Goal: Task Accomplishment & Management: Manage account settings

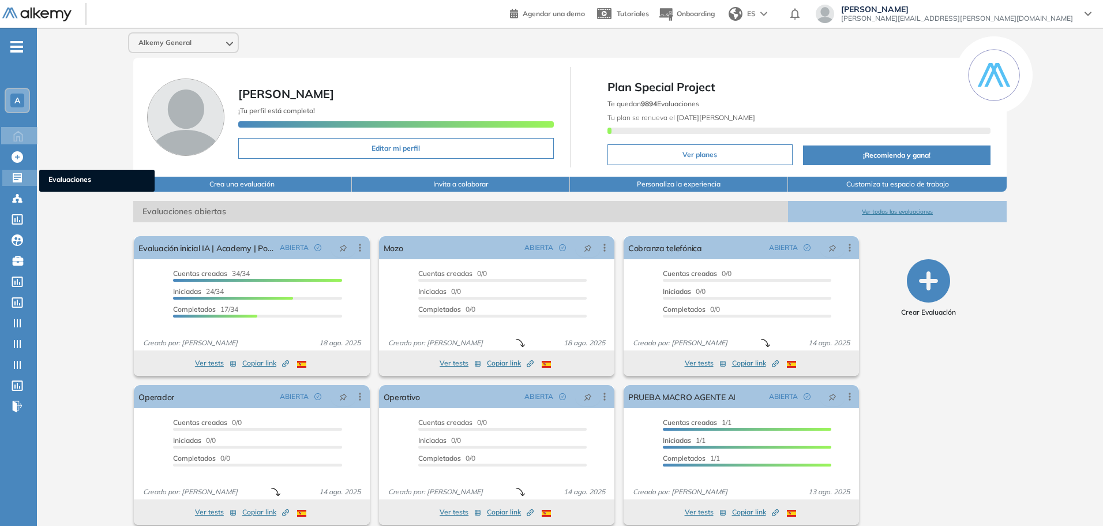
click at [18, 182] on icon at bounding box center [17, 177] width 9 height 9
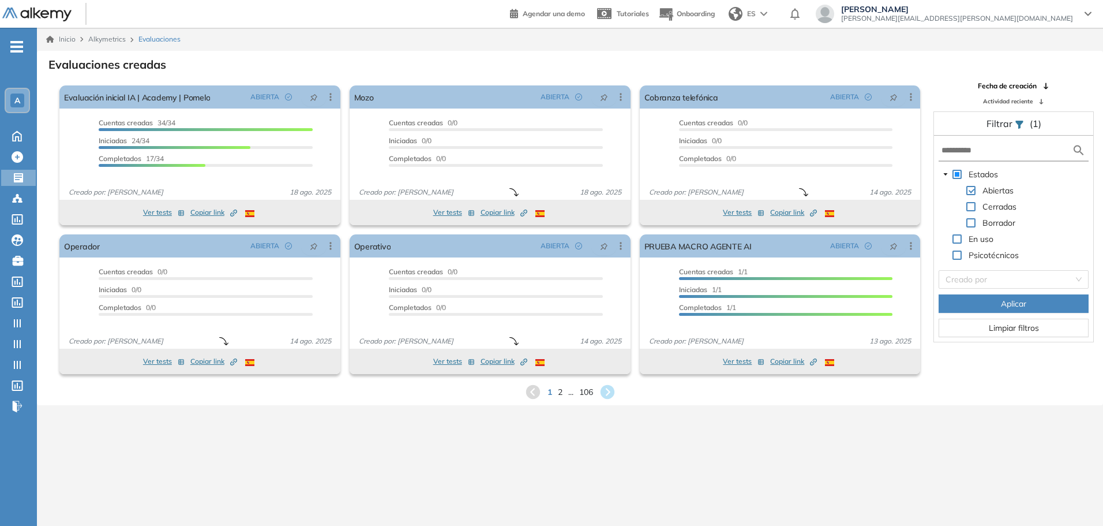
click at [91, 469] on div "Inicio Alkymetrics Evaluaciones Evaluaciones creadas El proctoring será activad…" at bounding box center [570, 291] width 1066 height 526
click at [1013, 153] on input "text" at bounding box center [1007, 150] width 130 height 12
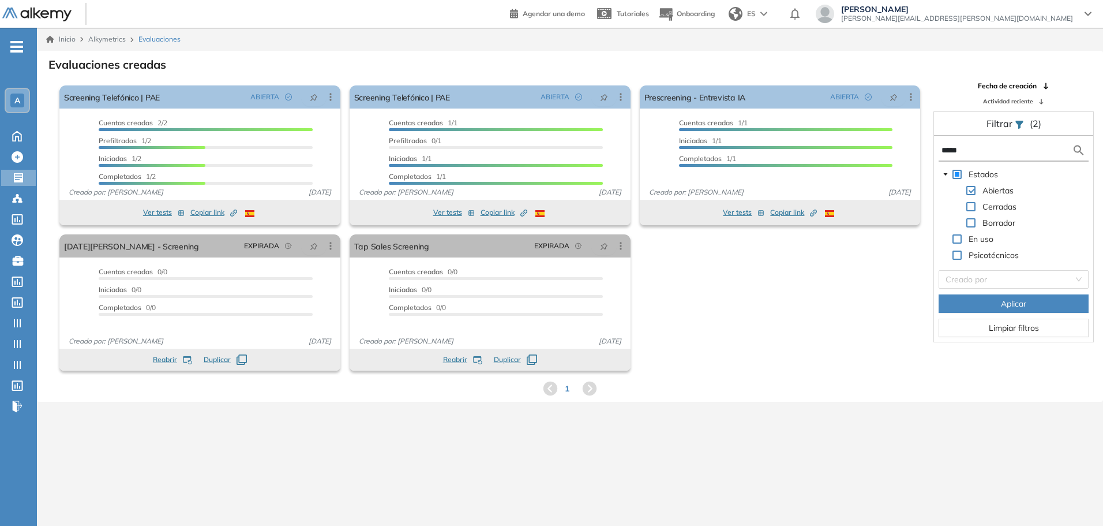
type input "*****"
click at [328, 99] on icon at bounding box center [331, 97] width 12 height 12
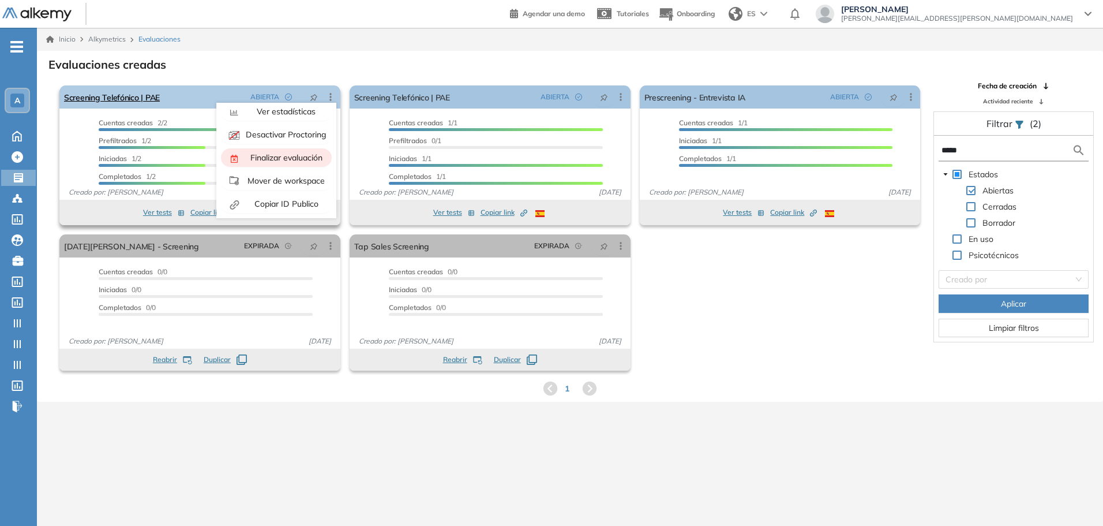
scroll to position [72, 0]
click at [276, 179] on span "Mover de workspace" at bounding box center [285, 179] width 80 height 10
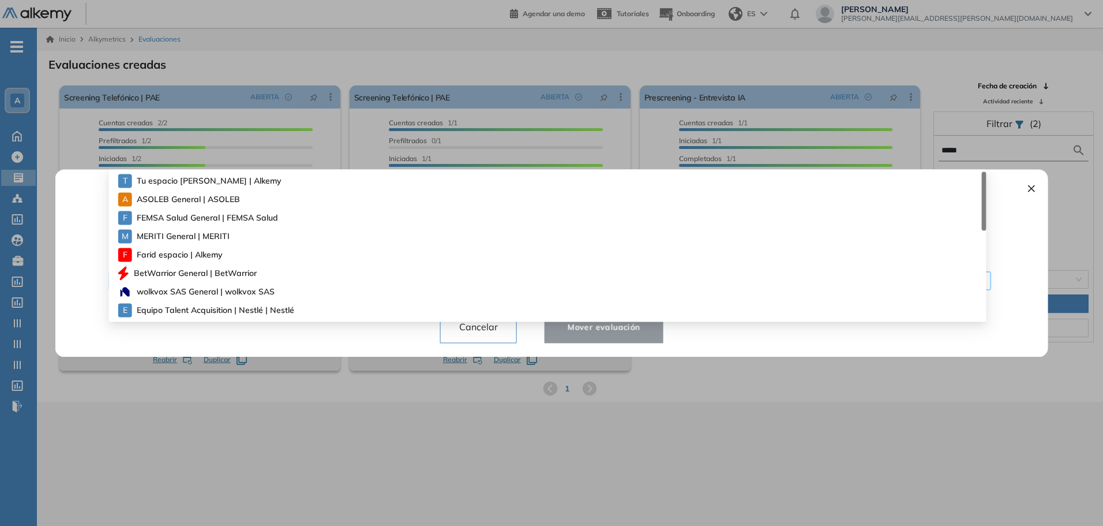
click at [495, 279] on div "¿Quiere mover la evaluación a otro espacio de trabajo? ¡Cuidado! Ten en cuenta …" at bounding box center [551, 263] width 965 height 188
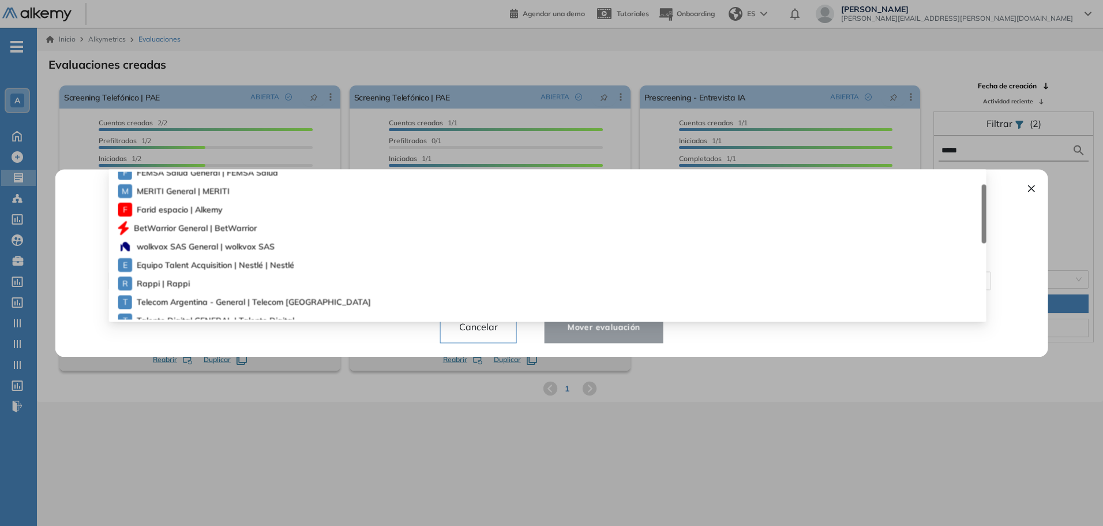
scroll to position [314, 0]
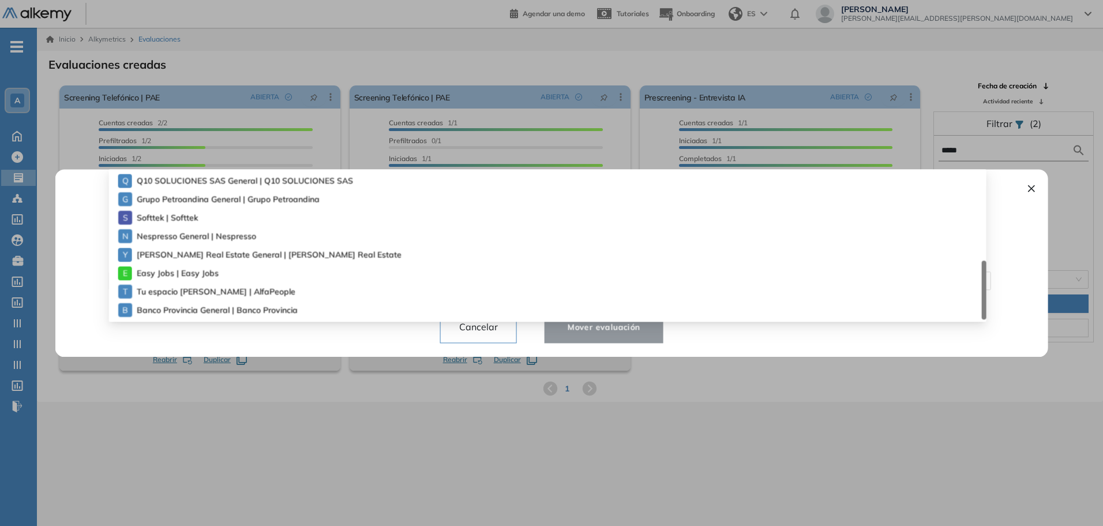
click at [69, 282] on div "¿Quiere mover la evaluación a otro espacio de trabajo? ¡Cuidado! Ten en cuenta …" at bounding box center [551, 263] width 965 height 188
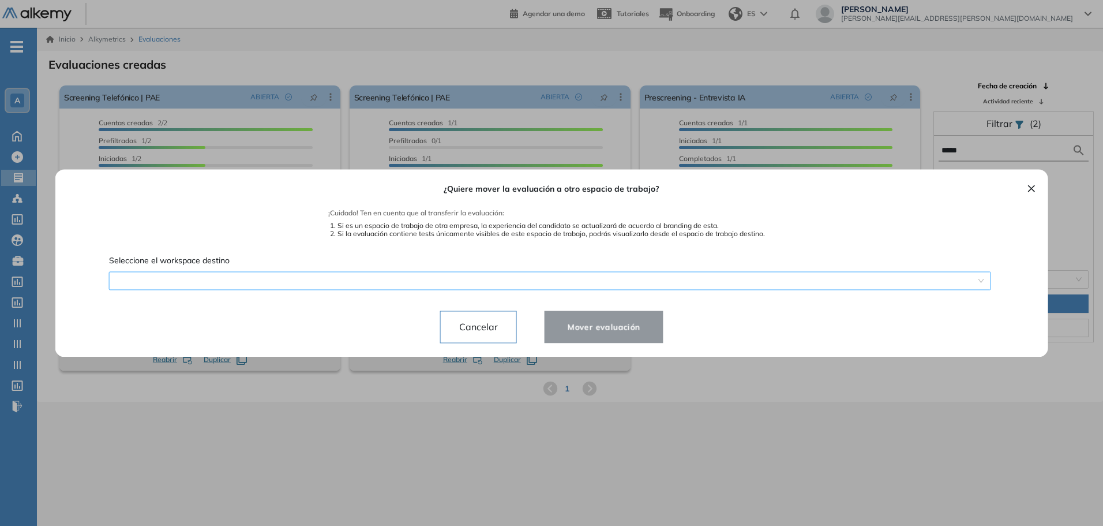
click at [158, 286] on div "¿Quiere mover la evaluación a otro espacio de trabajo? ¡Cuidado! Ten en cuenta …" at bounding box center [551, 263] width 965 height 188
click at [87, 267] on div "¿Quiere mover la evaluación a otro espacio de trabajo? ¡Cuidado! Ten en cuenta …" at bounding box center [552, 263] width 938 height 188
click at [251, 272] on div "¿Quiere mover la evaluación a otro espacio de trabajo? ¡Cuidado! Ten en cuenta …" at bounding box center [551, 263] width 965 height 188
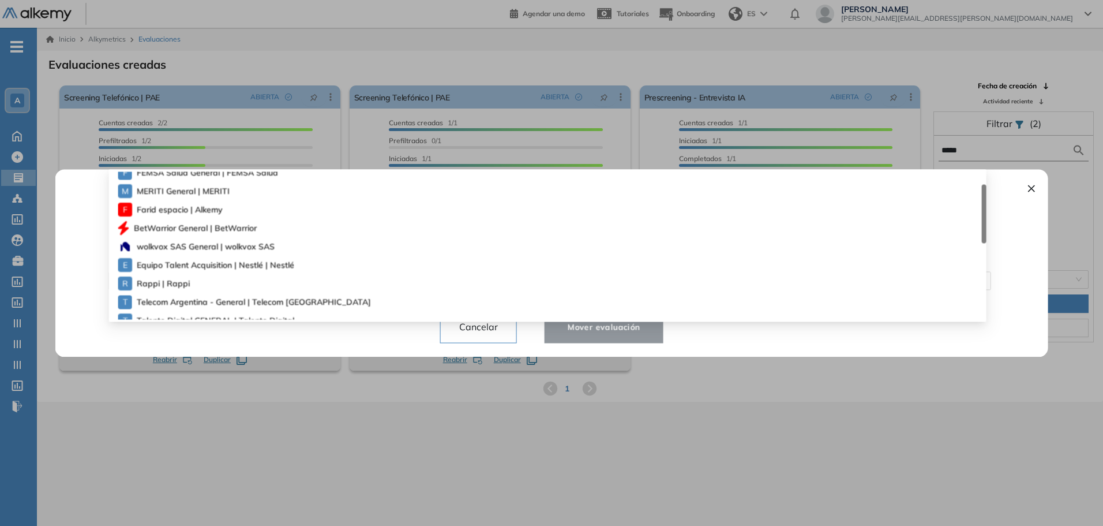
scroll to position [0, 0]
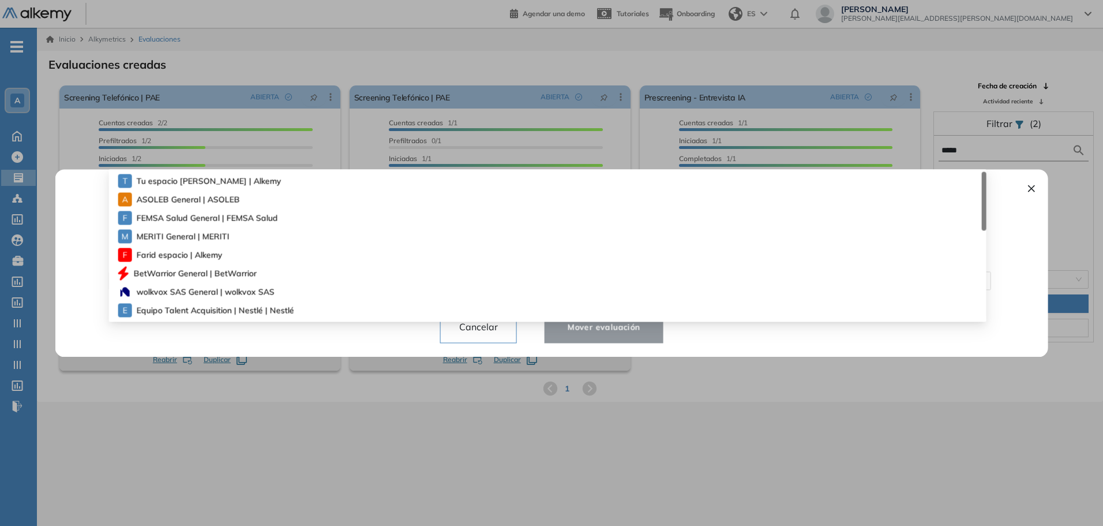
click at [213, 179] on span "Tu espacio laureano | Alkemy" at bounding box center [198, 180] width 122 height 13
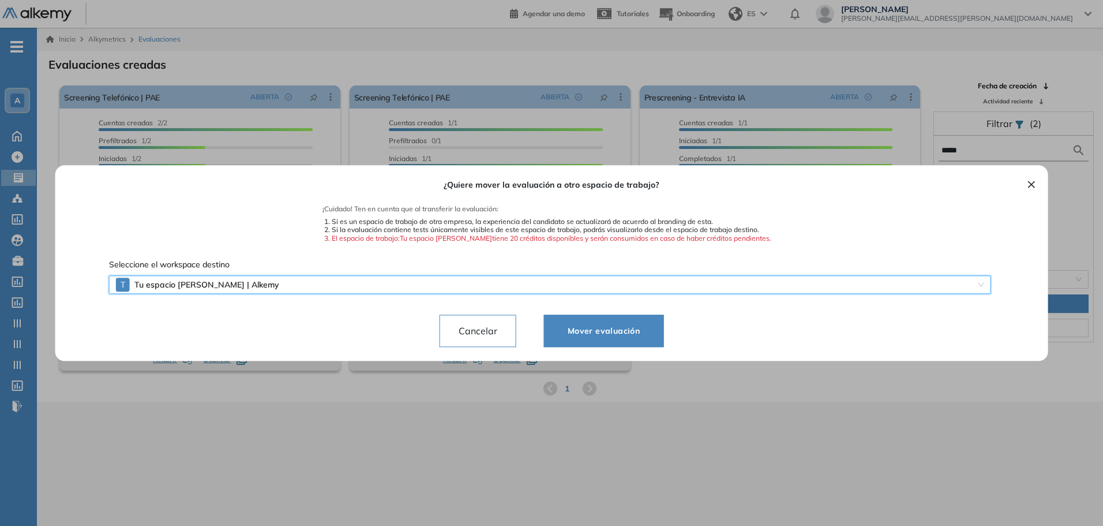
click at [224, 281] on div "¿Quiere mover la evaluación a otro espacio de trabajo? ¡Cuidado! Ten en cuenta …" at bounding box center [551, 263] width 965 height 196
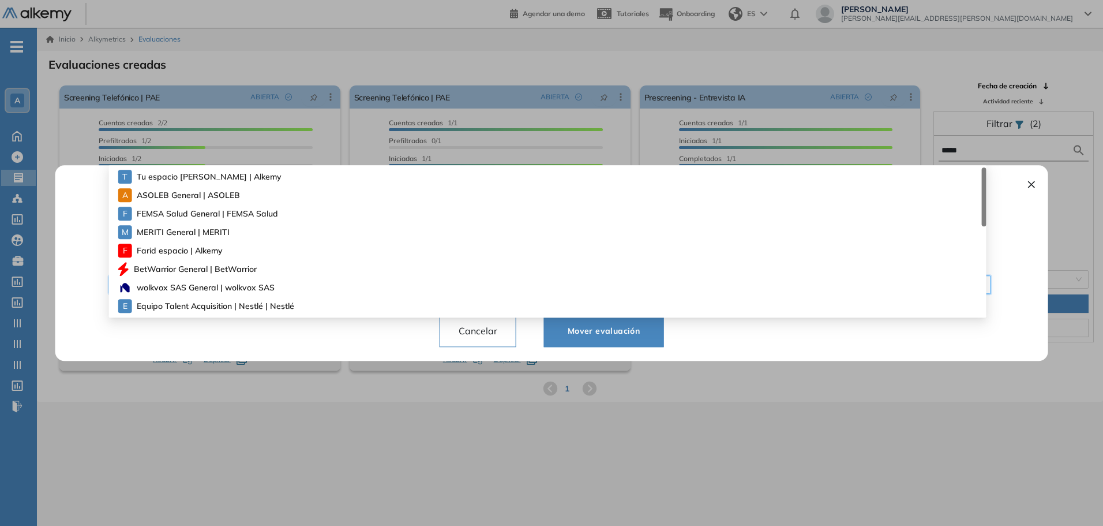
click at [184, 177] on span "Tu espacio laureano | Alkemy" at bounding box center [198, 176] width 122 height 13
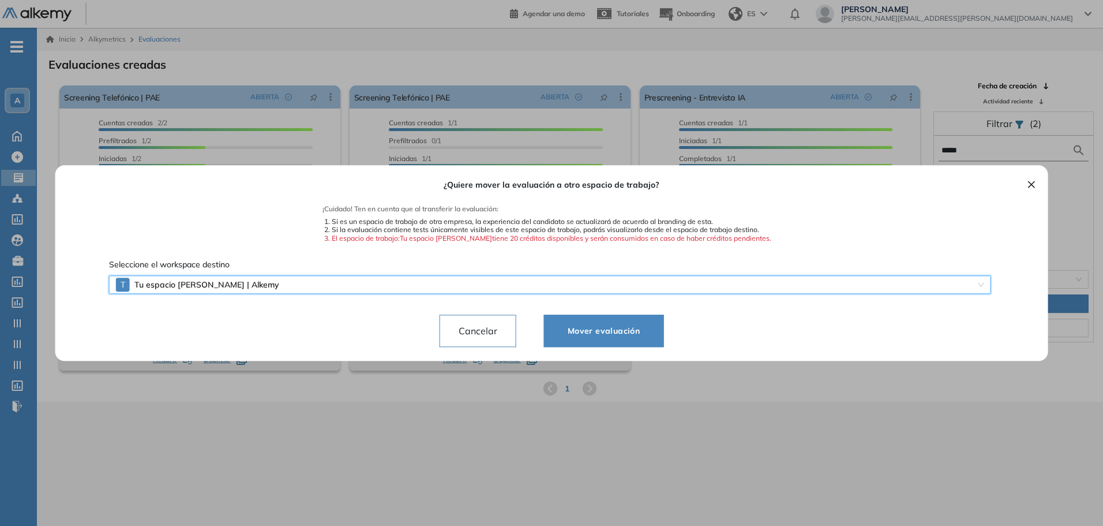
click at [196, 287] on div "¿Quiere mover la evaluación a otro espacio de trabajo? ¡Cuidado! Ten en cuenta …" at bounding box center [551, 263] width 965 height 196
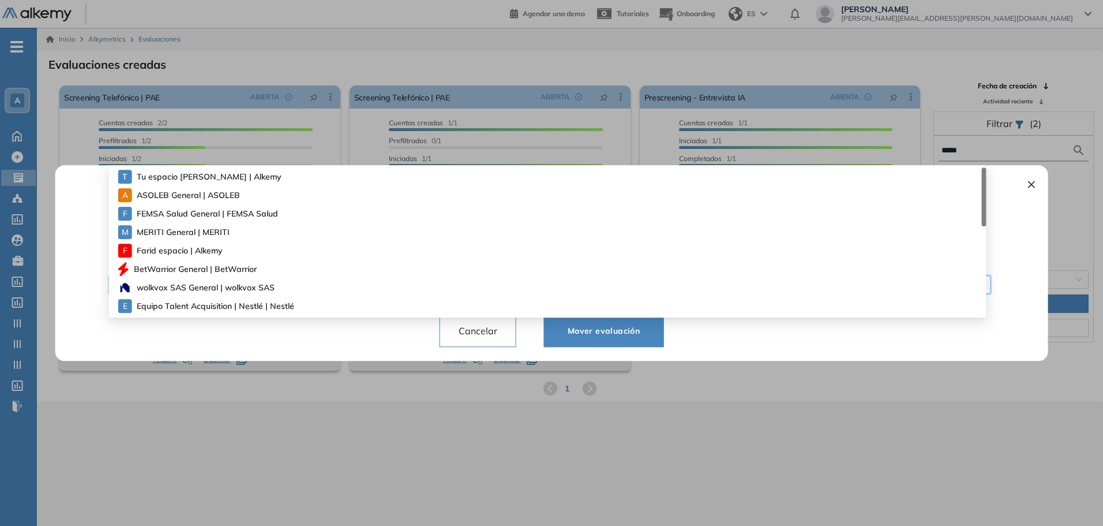
click at [197, 250] on span "Farid espacio | Alkemy" at bounding box center [176, 250] width 78 height 13
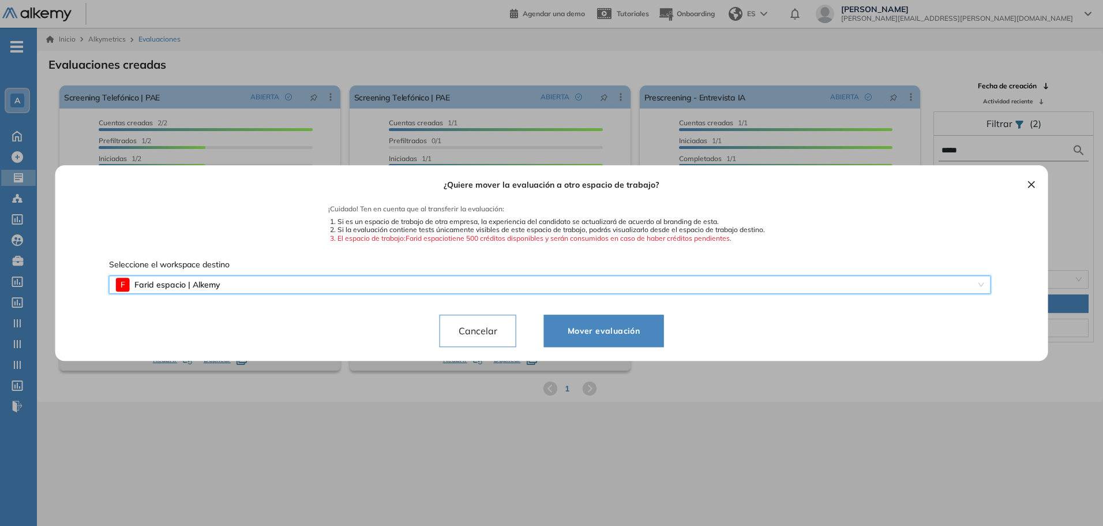
click at [199, 286] on div "¿Quiere mover la evaluación a otro espacio de trabajo? ¡Cuidado! Ten en cuenta …" at bounding box center [551, 263] width 965 height 196
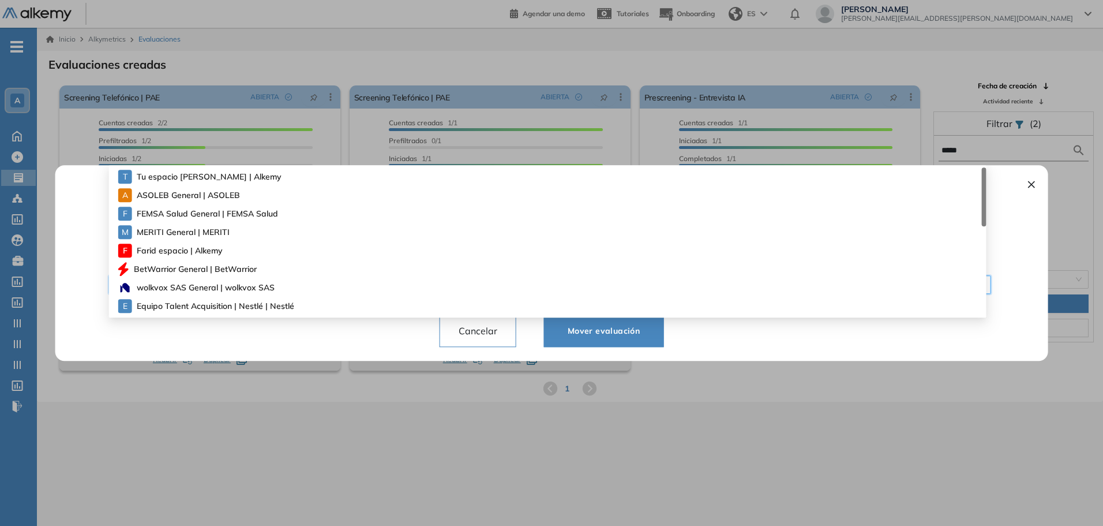
click at [89, 278] on div "¿Quiere mover la evaluación a otro espacio de trabajo? ¡Cuidado! Ten en cuenta …" at bounding box center [552, 263] width 938 height 196
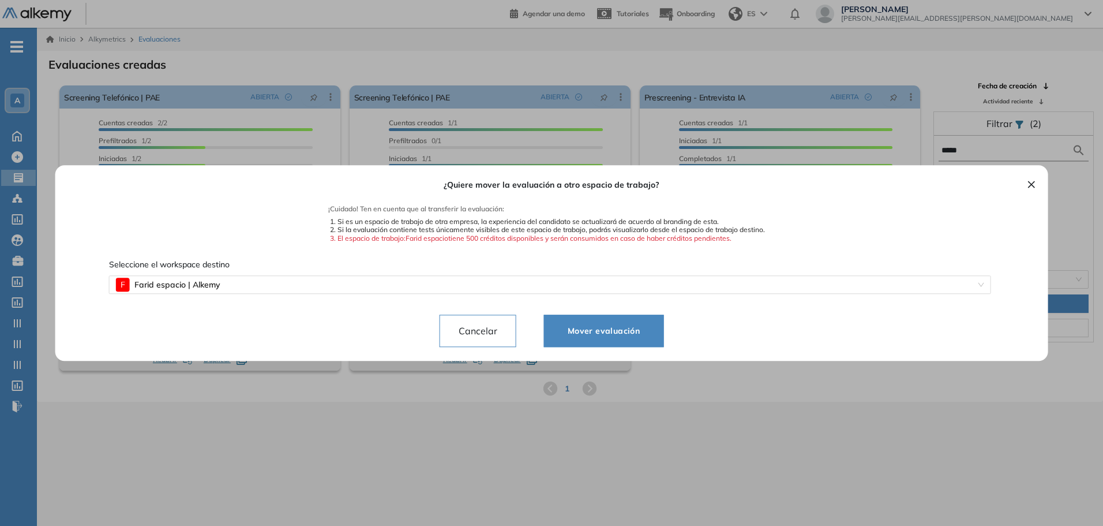
click at [472, 328] on span "Cancelar" at bounding box center [478, 330] width 57 height 18
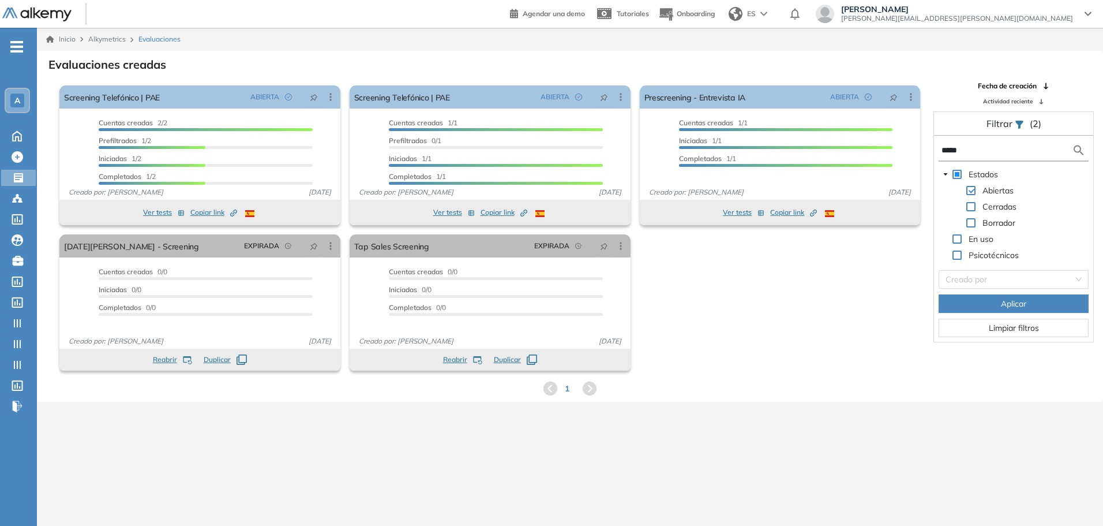
click at [41, 222] on link "Catálogo de tests Catálogo de tests" at bounding box center [24, 219] width 48 height 16
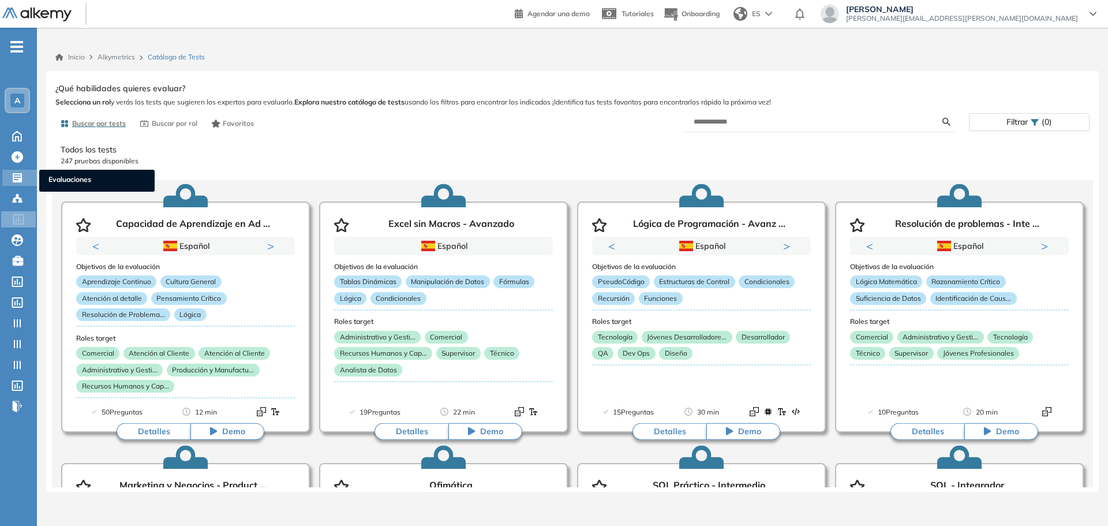
click at [16, 181] on icon at bounding box center [17, 177] width 9 height 9
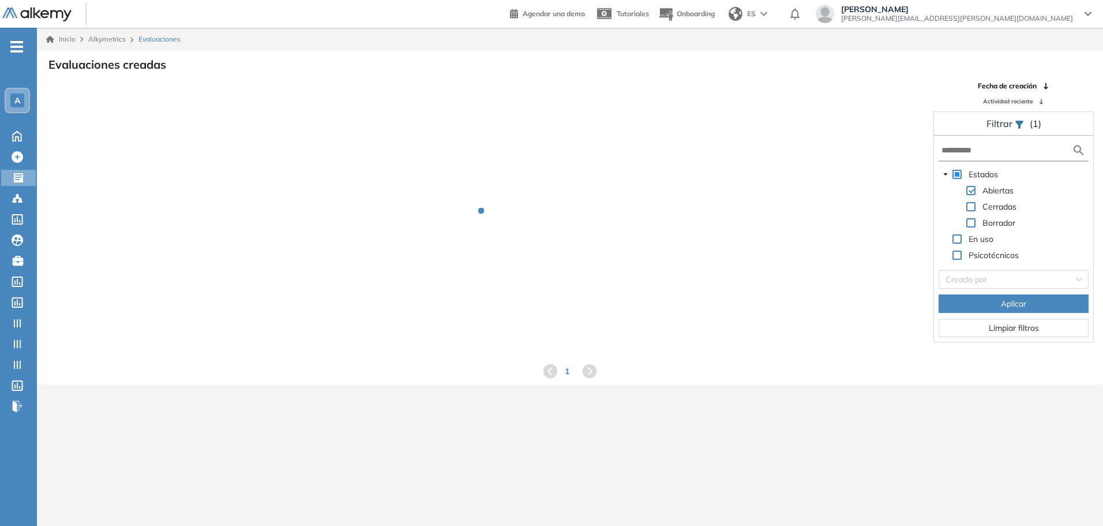
click at [1009, 158] on form at bounding box center [1014, 150] width 150 height 21
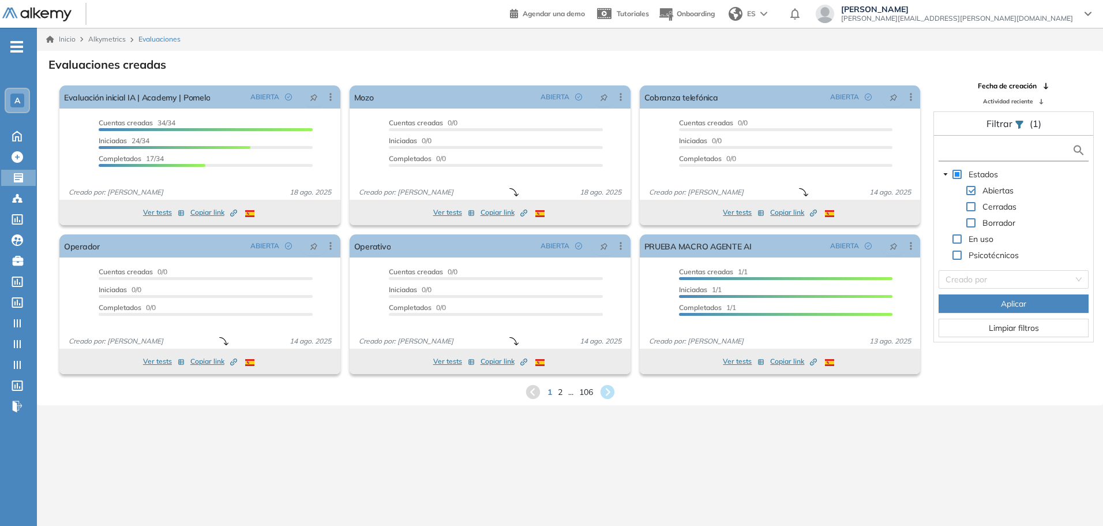
click at [1012, 145] on input "text" at bounding box center [1007, 150] width 130 height 12
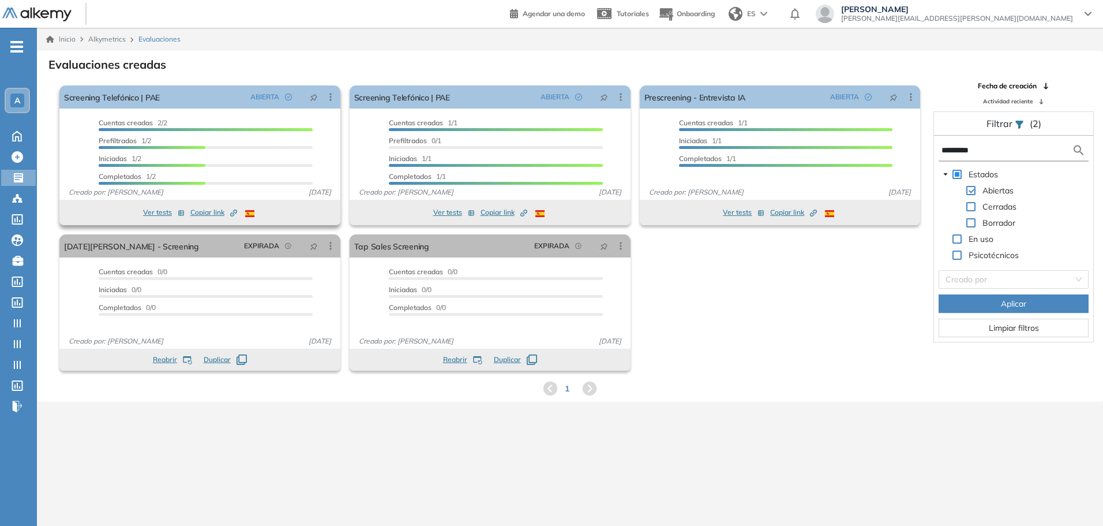
type input "*********"
click at [332, 96] on icon at bounding box center [331, 97] width 12 height 12
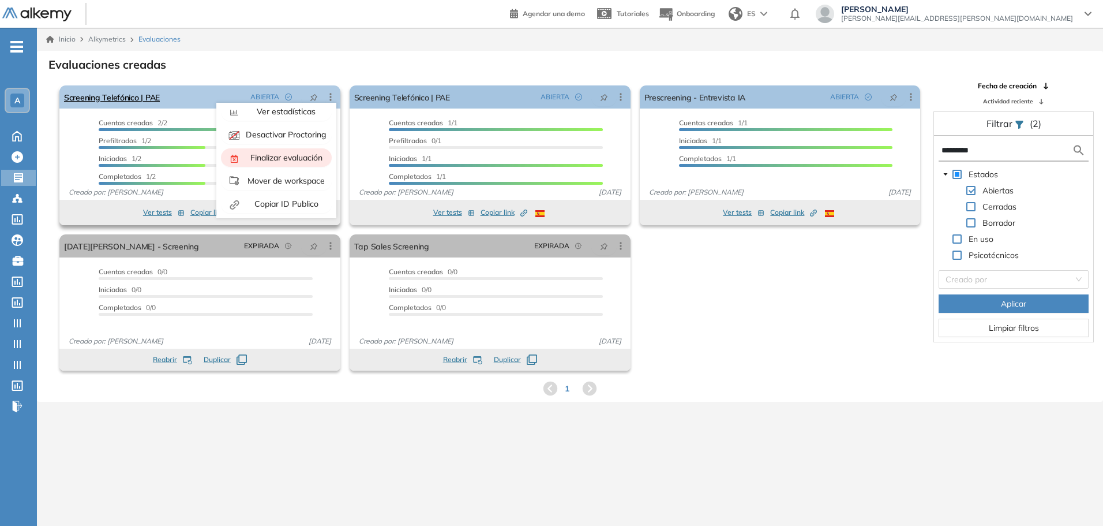
scroll to position [72, 0]
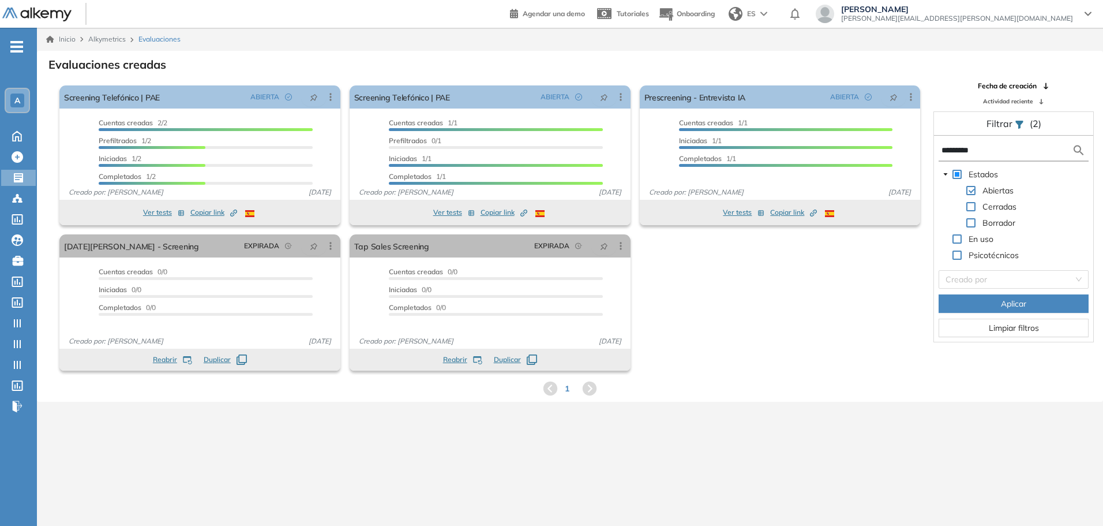
click at [11, 47] on icon "-" at bounding box center [16, 47] width 13 height 2
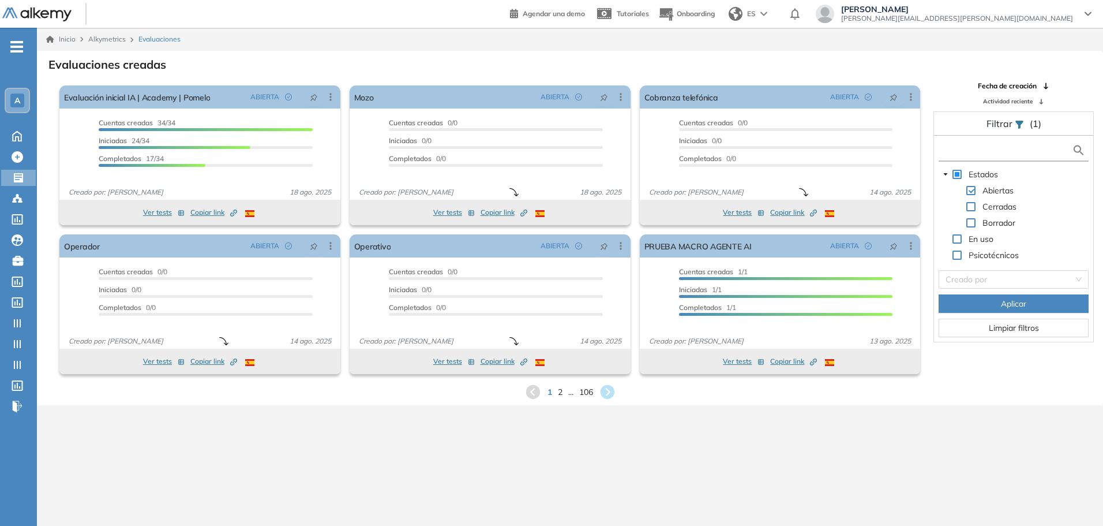
click at [978, 150] on input "text" at bounding box center [1007, 150] width 130 height 12
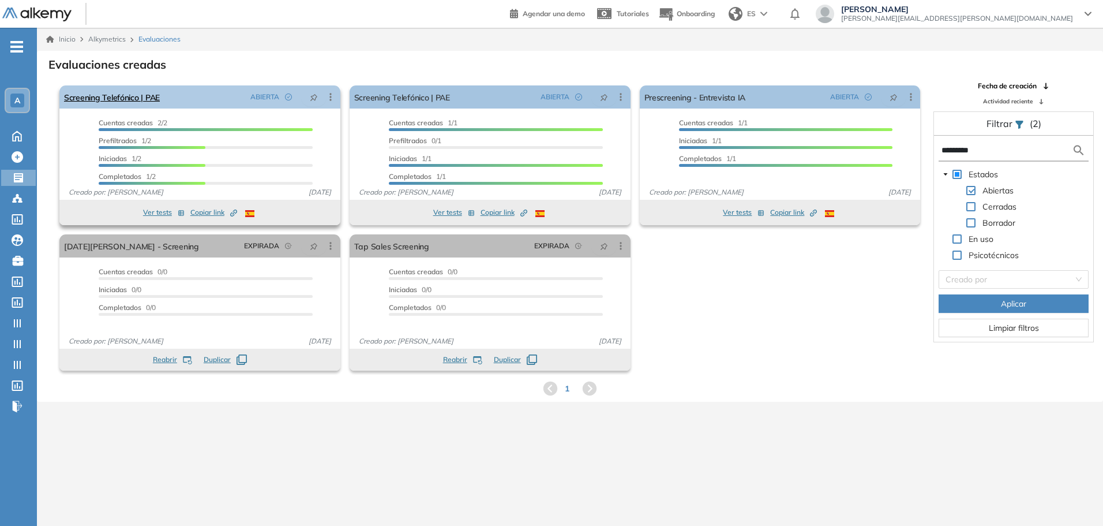
type input "*********"
click at [331, 93] on icon at bounding box center [331, 97] width 12 height 12
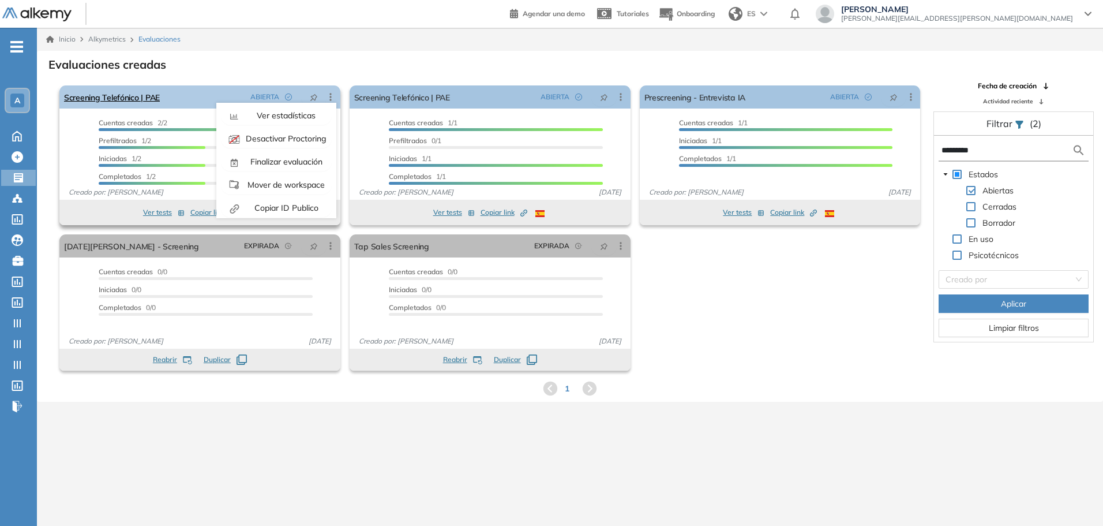
scroll to position [72, 0]
click at [286, 177] on span "Mover de workspace" at bounding box center [285, 179] width 80 height 10
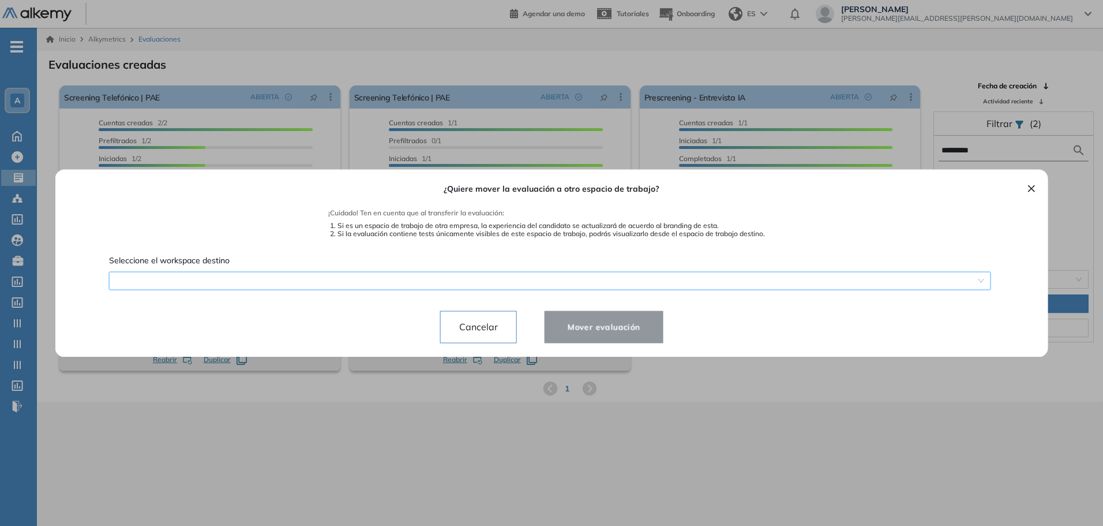
click at [428, 283] on div "¿Quiere mover la evaluación a otro espacio de trabajo? ¡Cuidado! Ten en cuenta …" at bounding box center [551, 263] width 965 height 188
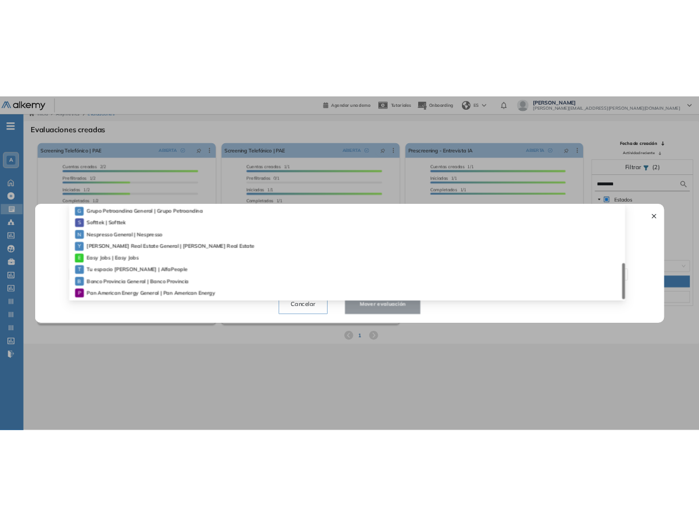
scroll to position [28, 0]
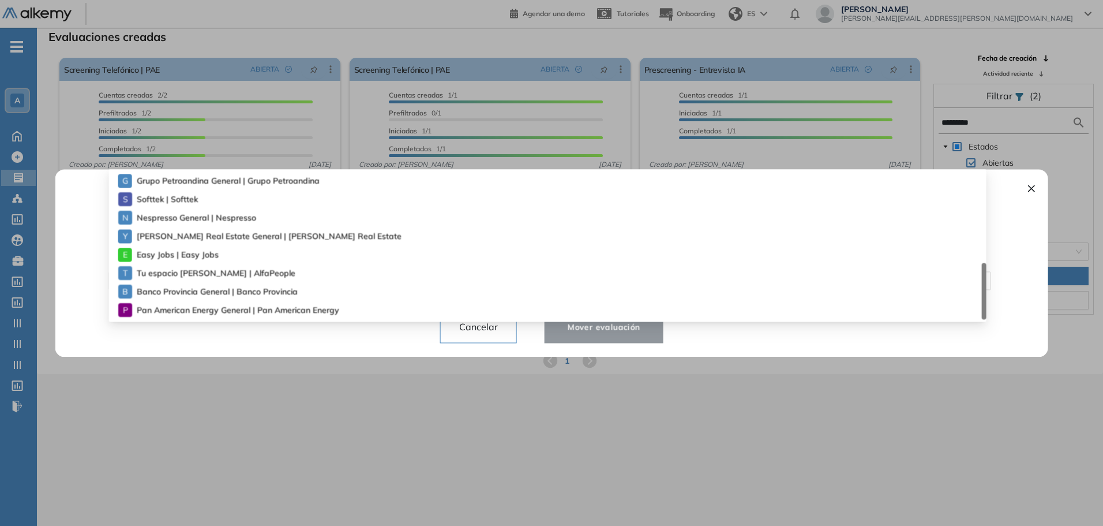
click at [302, 309] on span "Pan American Energy General | Pan American Energy" at bounding box center [220, 310] width 166 height 13
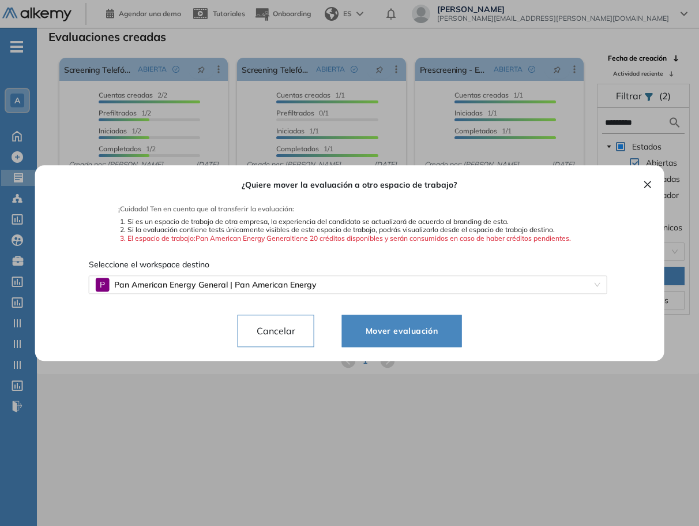
click at [425, 332] on span "Mover evaluación" at bounding box center [402, 331] width 91 height 14
click at [411, 335] on span "Mover evaluación" at bounding box center [402, 331] width 91 height 14
click at [398, 331] on span "Mover evaluación" at bounding box center [402, 331] width 91 height 14
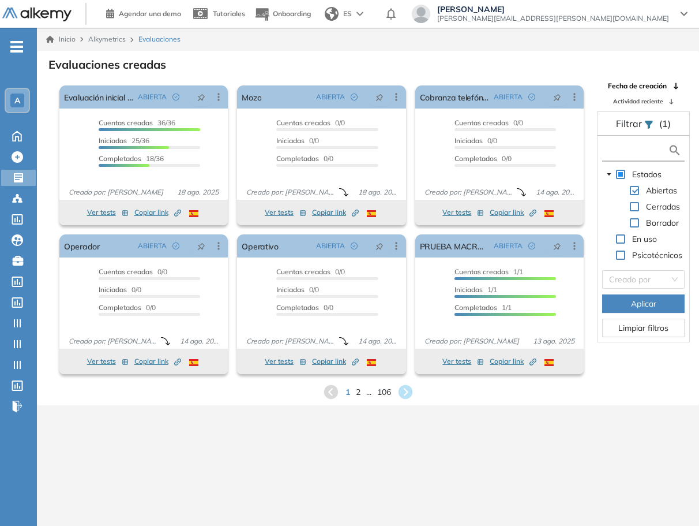
click at [649, 151] on input "text" at bounding box center [636, 150] width 63 height 12
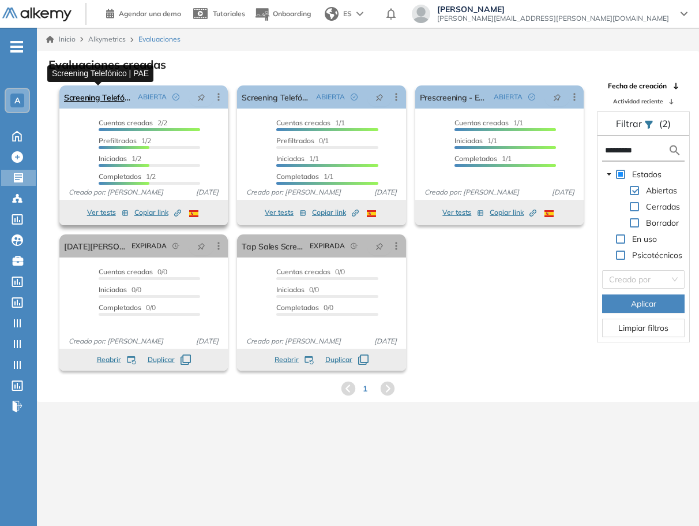
type input "*********"
click at [118, 96] on link "Screening Telefónico | PAE" at bounding box center [98, 96] width 69 height 23
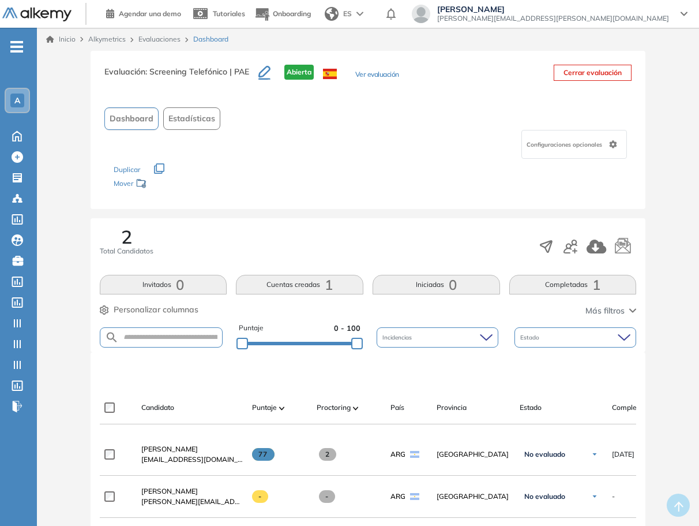
scroll to position [28, 0]
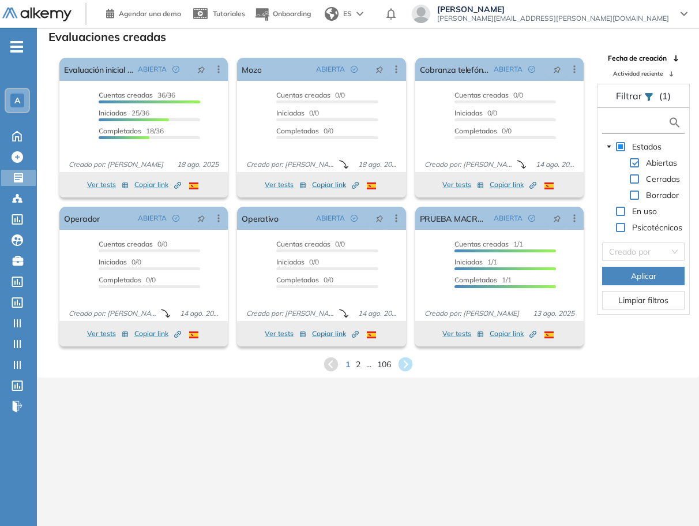
click at [626, 123] on input "text" at bounding box center [636, 123] width 63 height 12
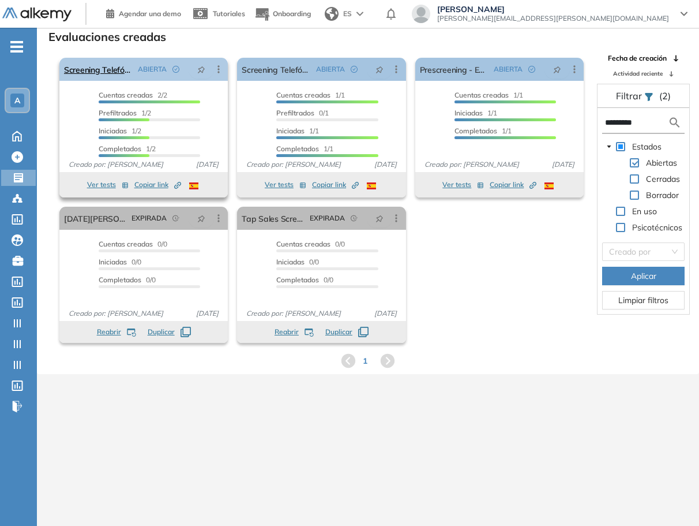
type input "*********"
click at [218, 71] on icon at bounding box center [219, 69] width 12 height 12
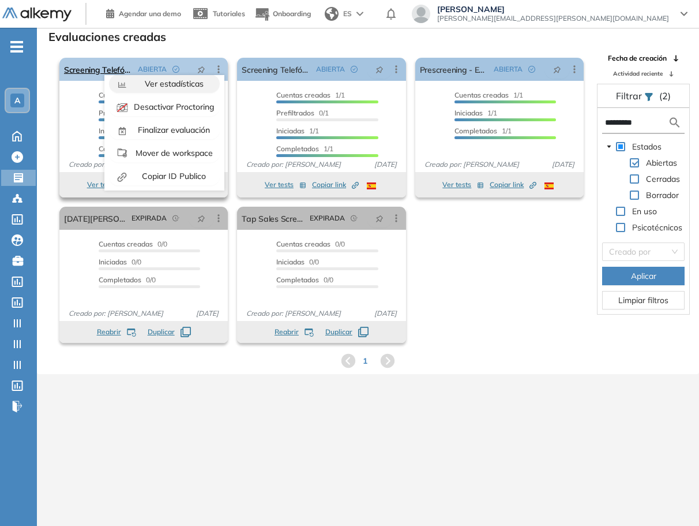
scroll to position [72, 0]
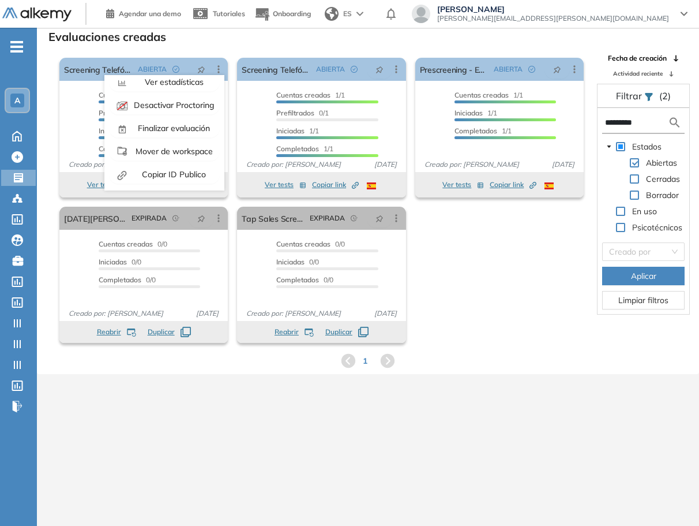
click at [513, 309] on div "El proctoring será activado ¡Importante!: Los usuarios que ya realizaron la eva…" at bounding box center [322, 200] width 534 height 294
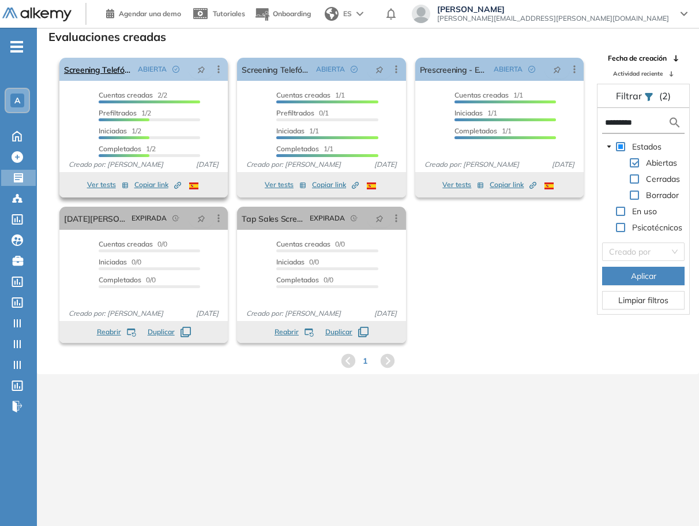
click at [217, 70] on icon at bounding box center [219, 69] width 12 height 12
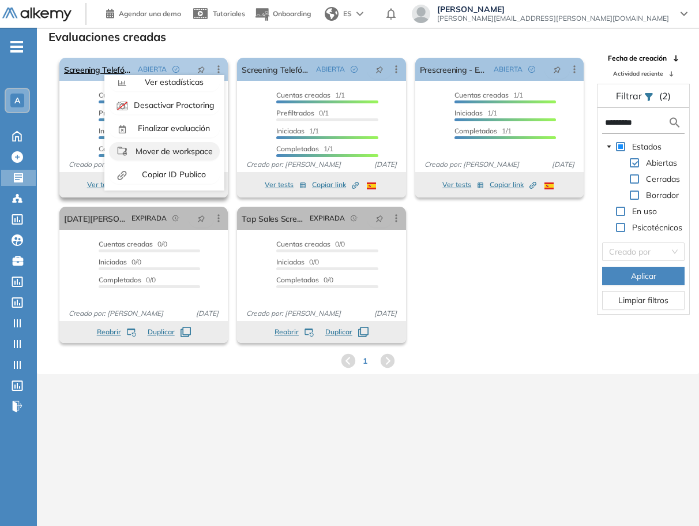
click at [169, 152] on span "Mover de workspace" at bounding box center [173, 151] width 80 height 10
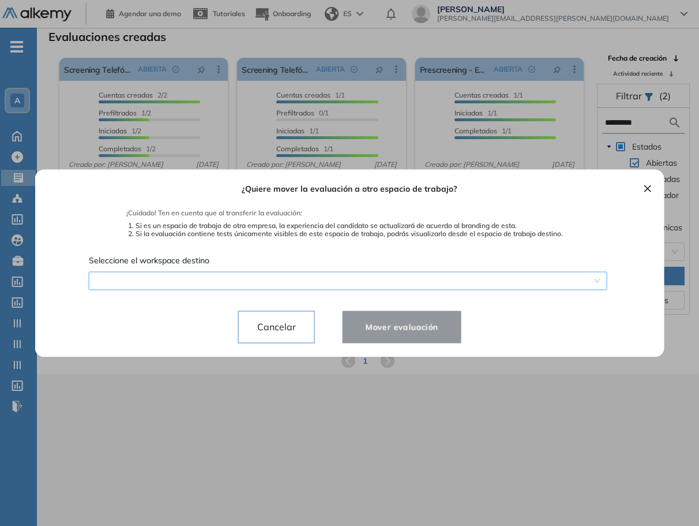
click at [239, 285] on div "¿Quiere mover la evaluación a otro espacio de trabajo? ¡Cuidado! Ten en cuenta …" at bounding box center [350, 263] width 602 height 188
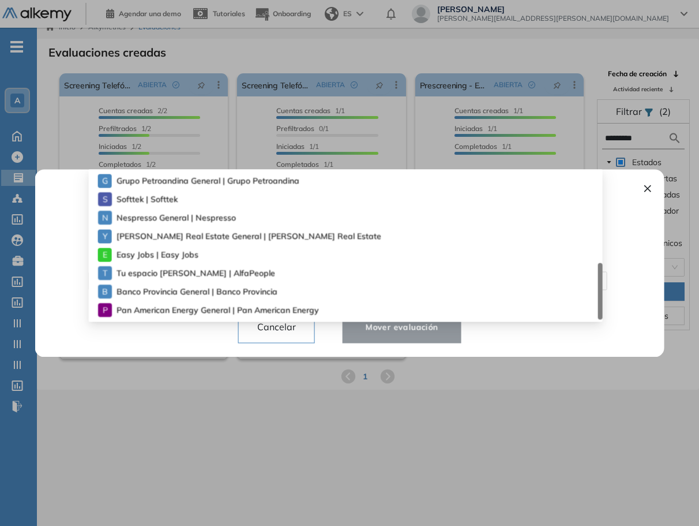
scroll to position [28, 0]
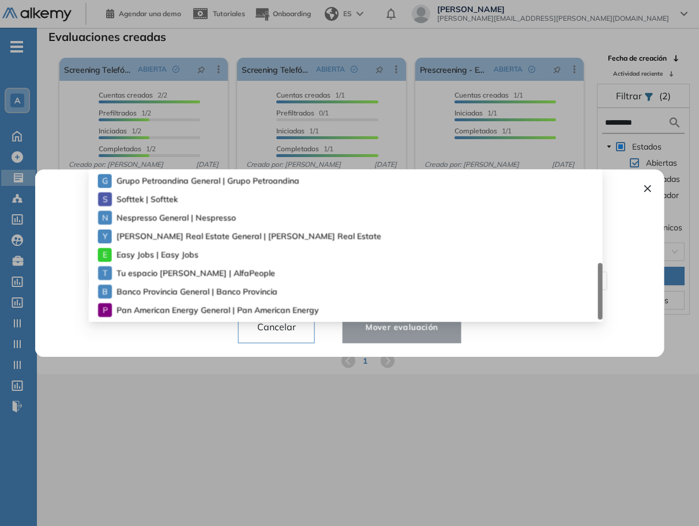
click at [241, 309] on span "Pan American Energy General | Pan American Energy" at bounding box center [200, 310] width 166 height 13
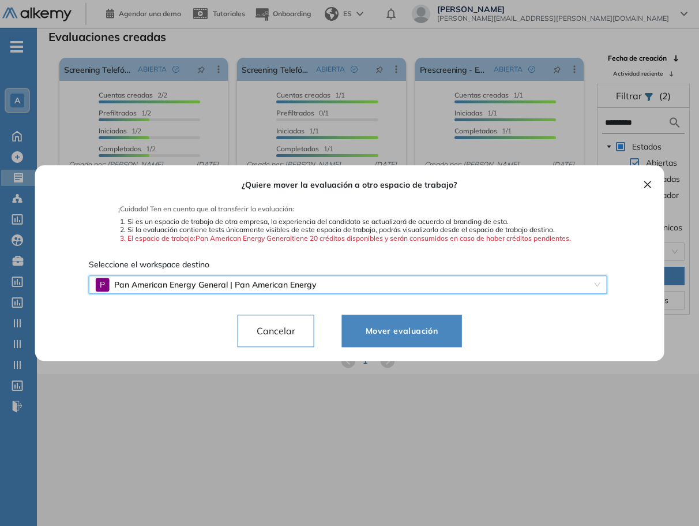
click at [380, 333] on span "Mover evaluación" at bounding box center [402, 331] width 91 height 14
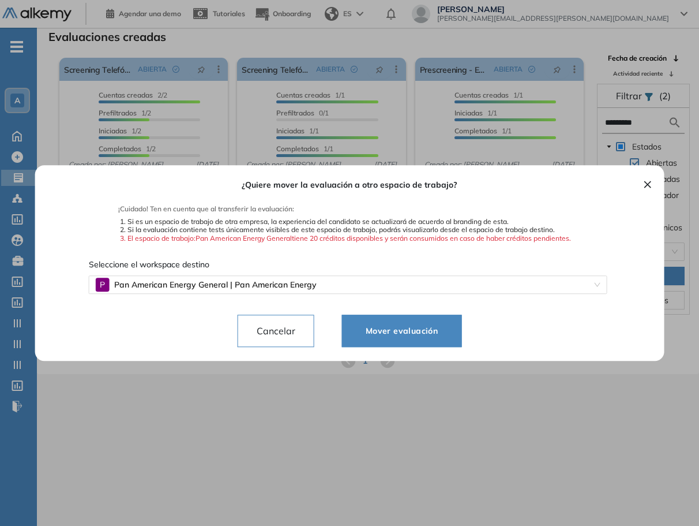
click at [425, 335] on span "Mover evaluación" at bounding box center [402, 331] width 91 height 14
